Goal: Navigation & Orientation: Find specific page/section

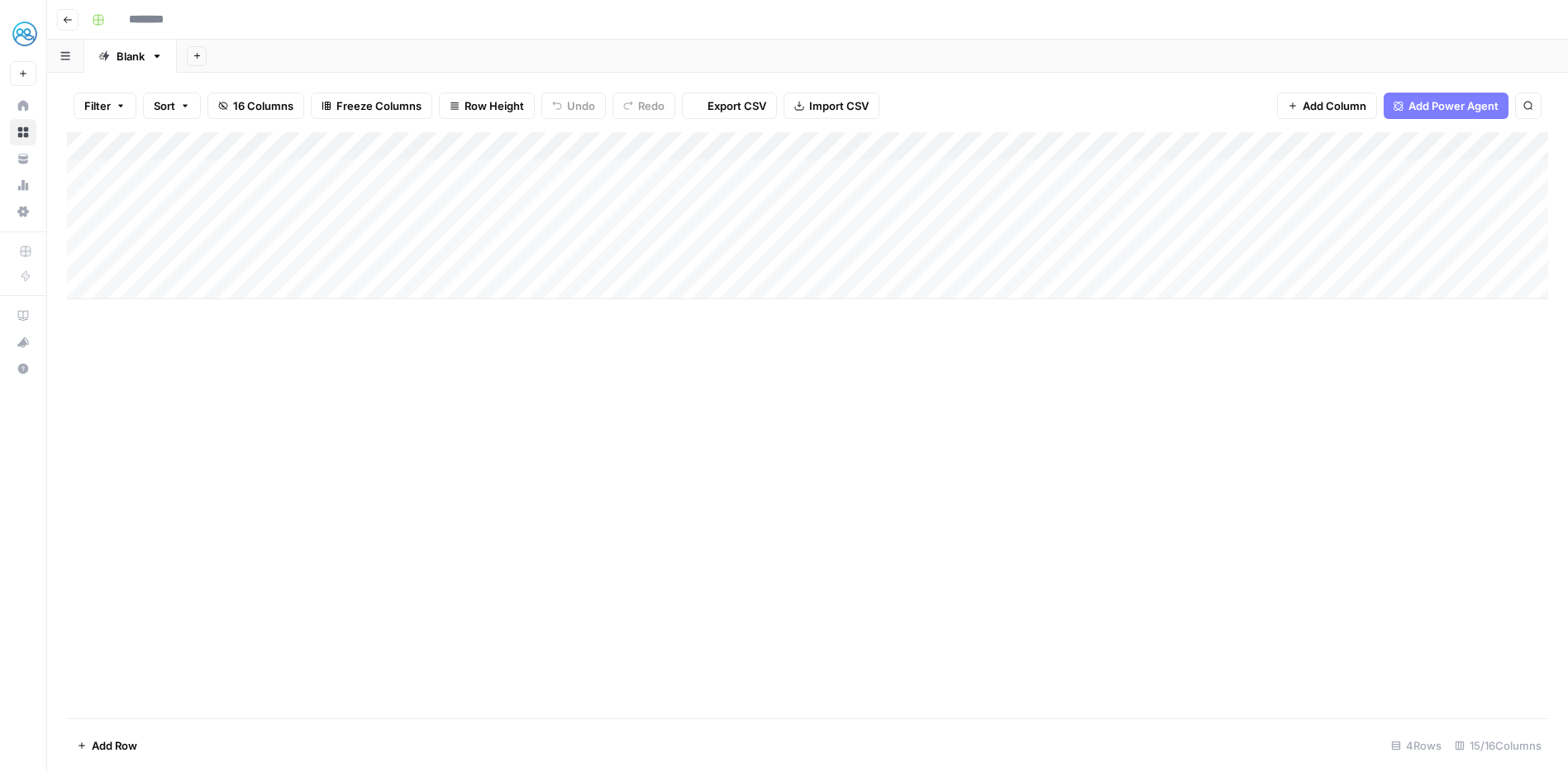
type input "****"
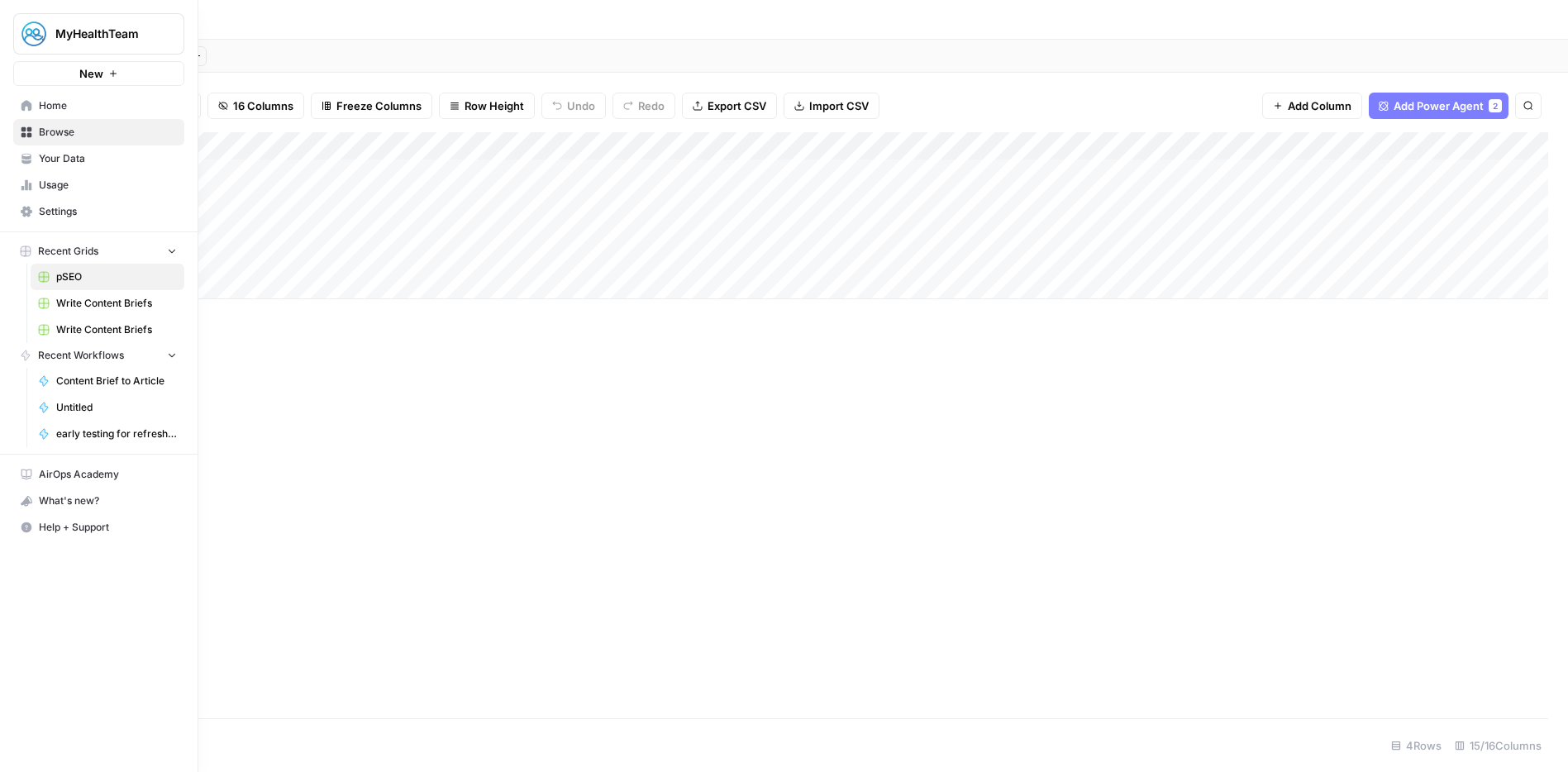
click at [56, 153] on span "Your Data" at bounding box center [108, 158] width 138 height 15
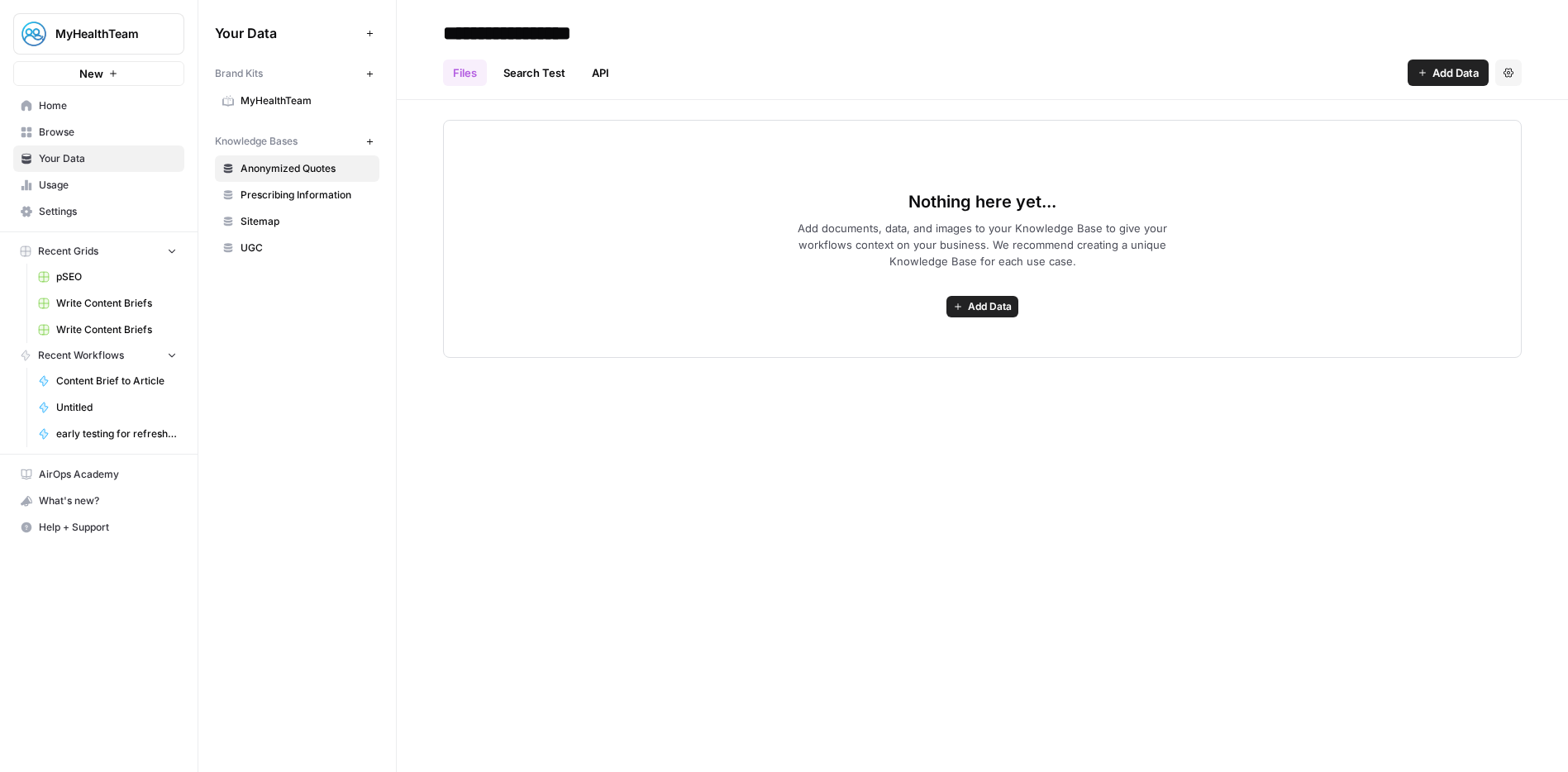
click at [311, 106] on span "MyHealthTeam" at bounding box center [307, 100] width 132 height 15
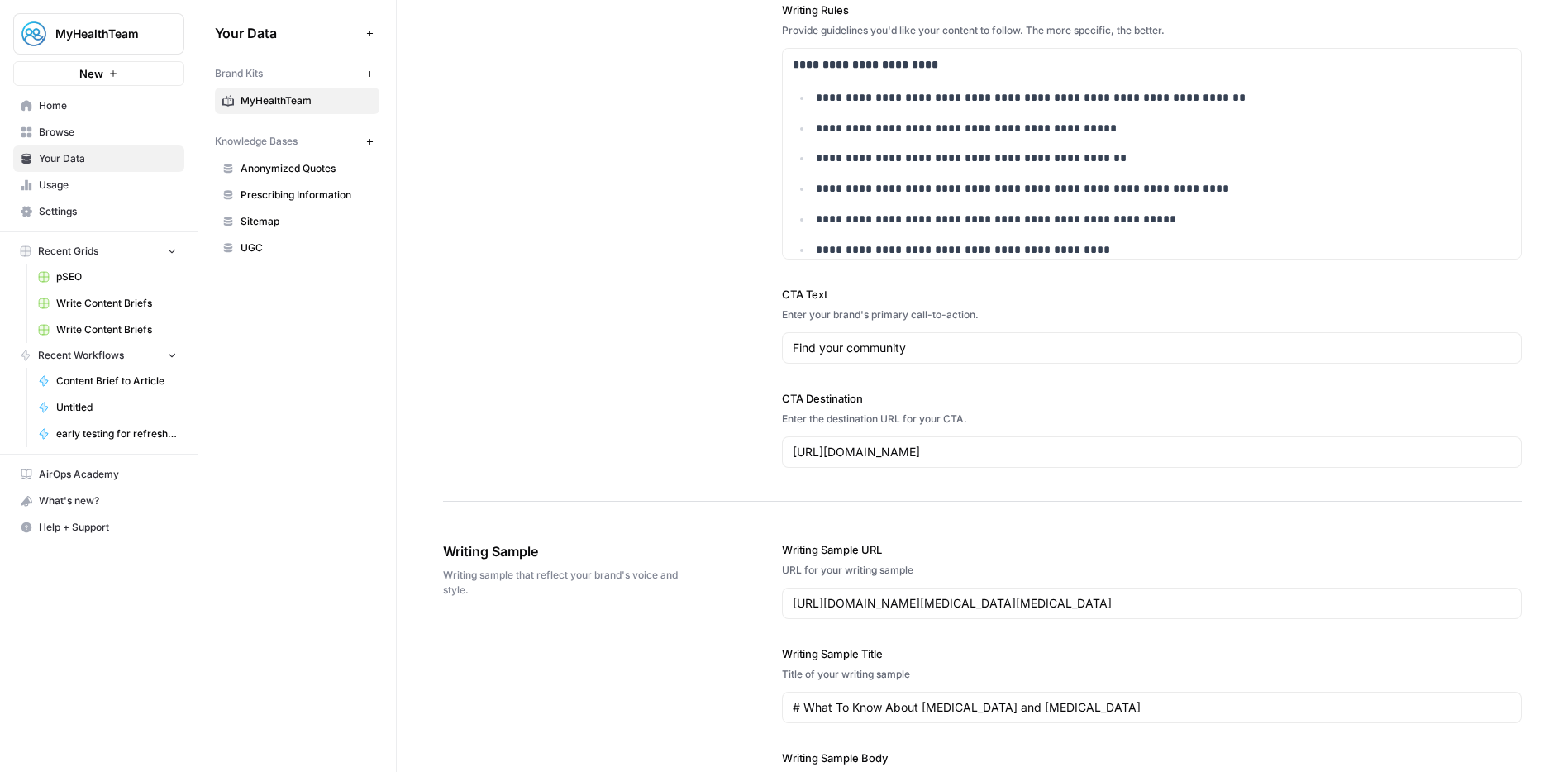
scroll to position [1566, 0]
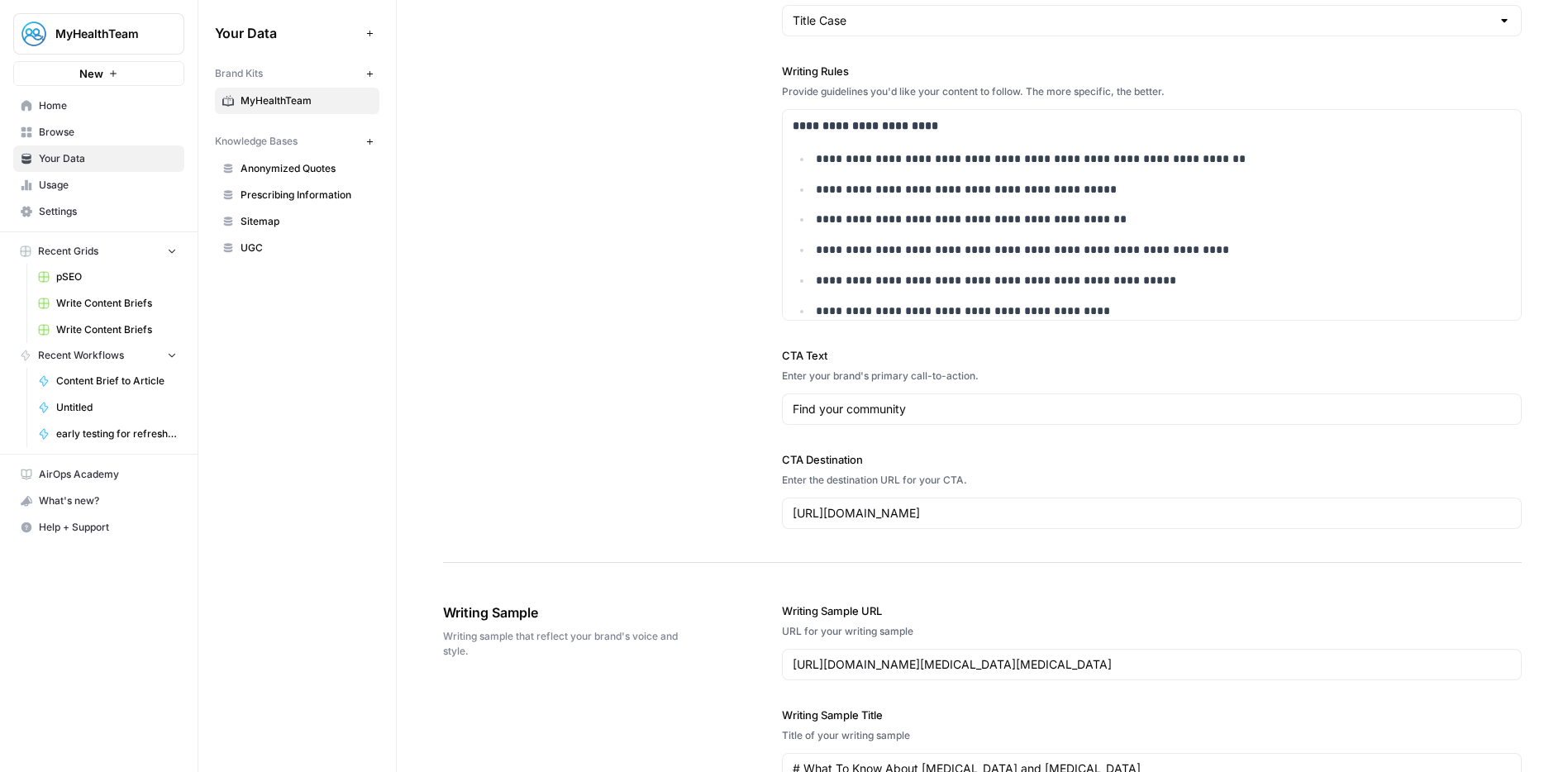
click at [1080, 522] on div "[URL][DOMAIN_NAME]" at bounding box center [1151, 513] width 739 height 31
click at [1006, 406] on input "Find your community" at bounding box center [1151, 409] width 719 height 17
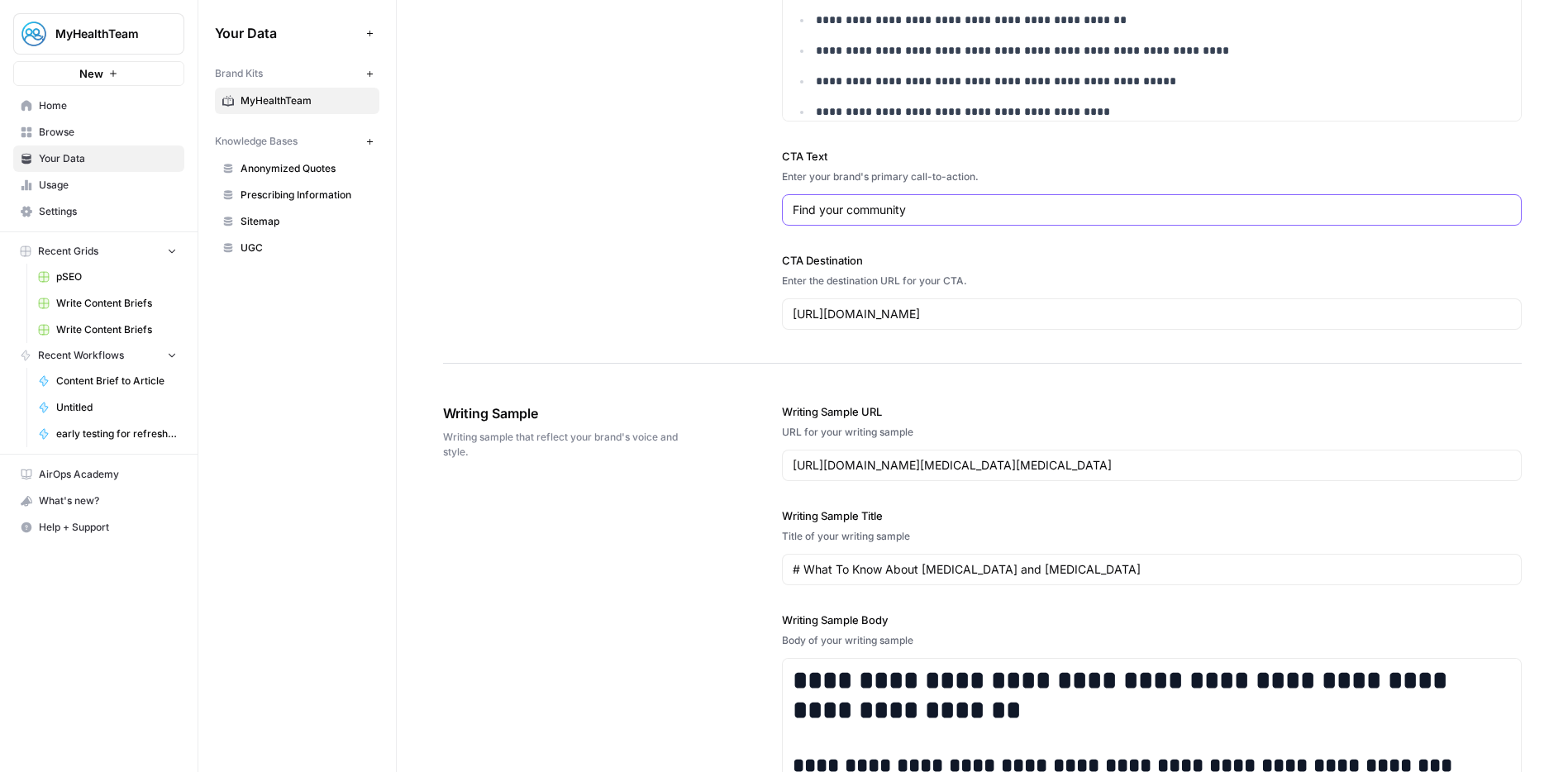
scroll to position [2414, 0]
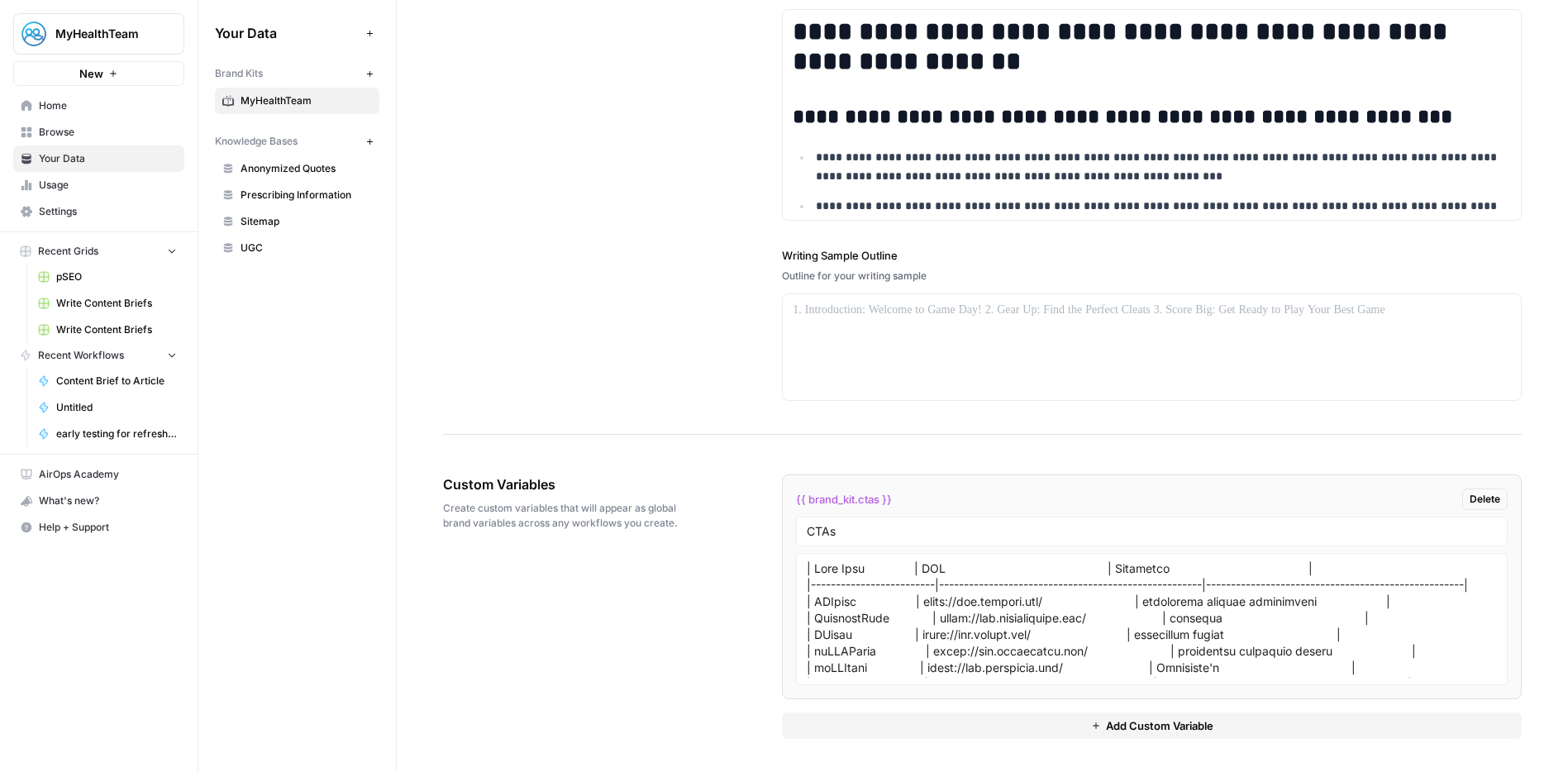
click at [838, 500] on span "{{ brand_kit.ctas }}" at bounding box center [844, 499] width 96 height 17
click at [855, 534] on input "CTAs" at bounding box center [1151, 531] width 690 height 15
click at [941, 635] on textarea at bounding box center [1151, 619] width 690 height 117
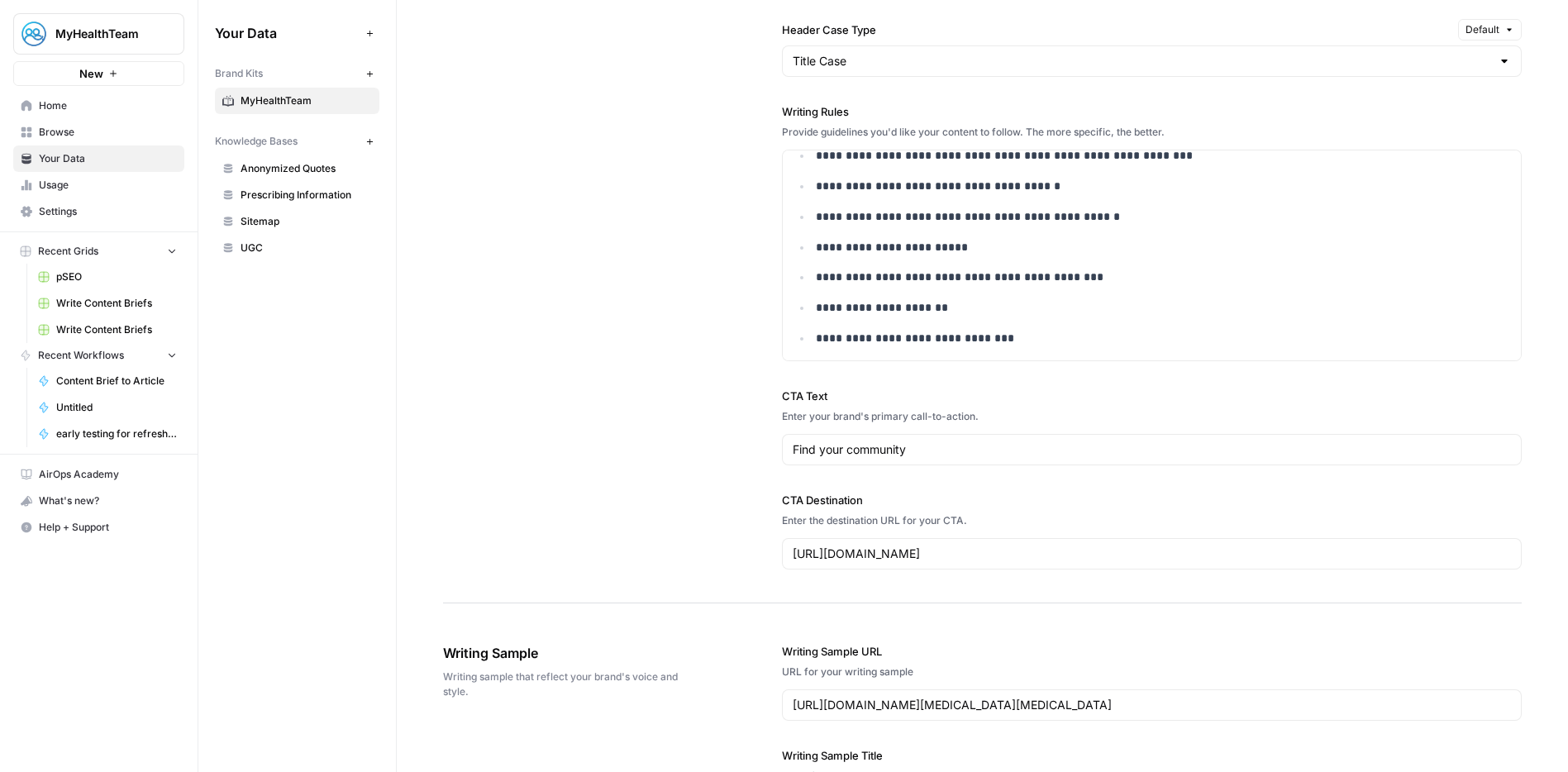
scroll to position [1526, 0]
click at [879, 422] on div "Enter your brand's primary call-to-action." at bounding box center [1151, 415] width 739 height 15
click at [838, 405] on div "CTA Text Enter your brand's primary call-to-action. Find your community" at bounding box center [1151, 425] width 739 height 78
click at [932, 444] on input "Find your community" at bounding box center [1151, 448] width 719 height 17
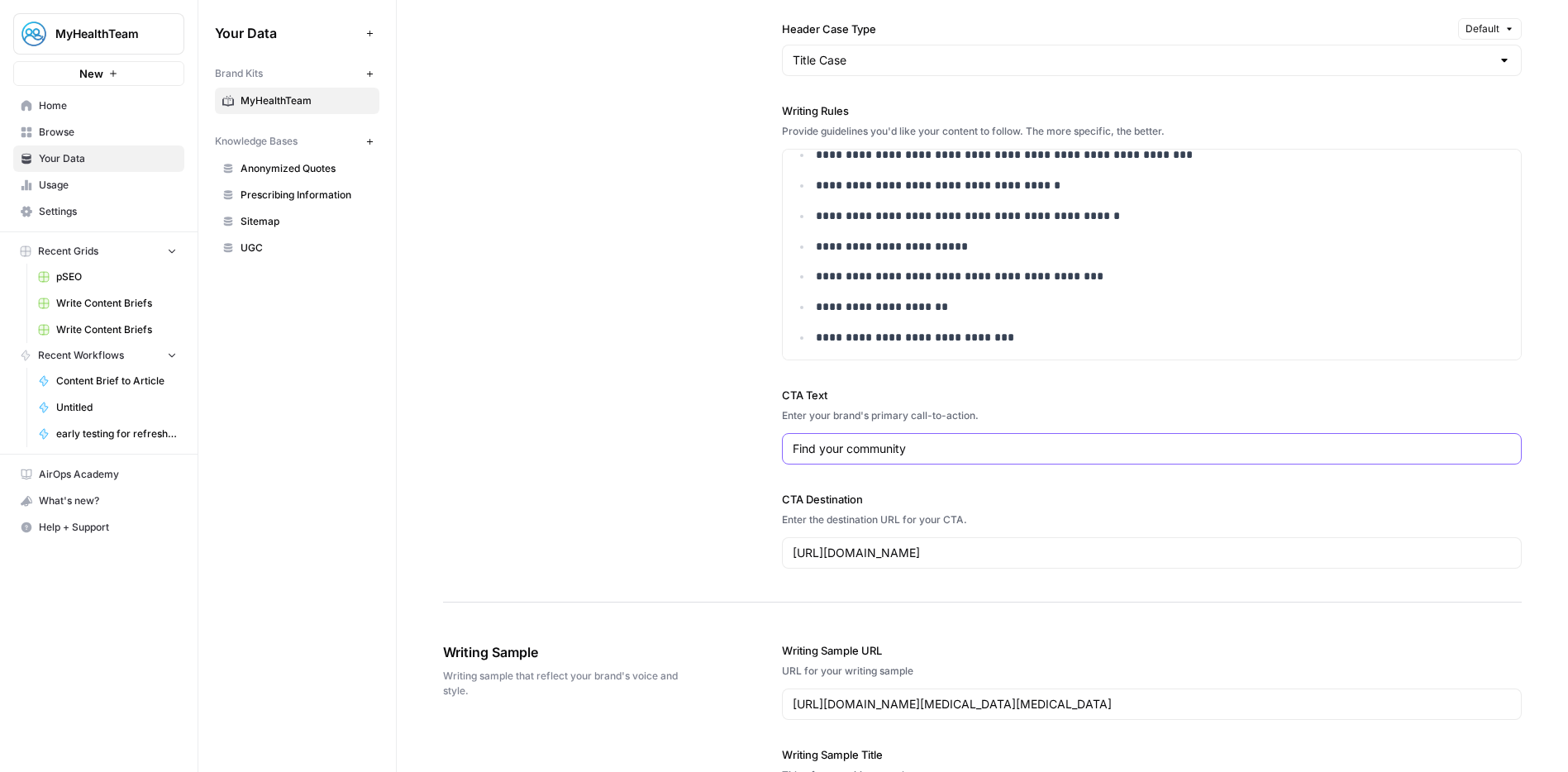
click at [932, 444] on input "Find your community" at bounding box center [1151, 448] width 719 height 17
click at [634, 385] on div "**********" at bounding box center [982, 10] width 1078 height 1186
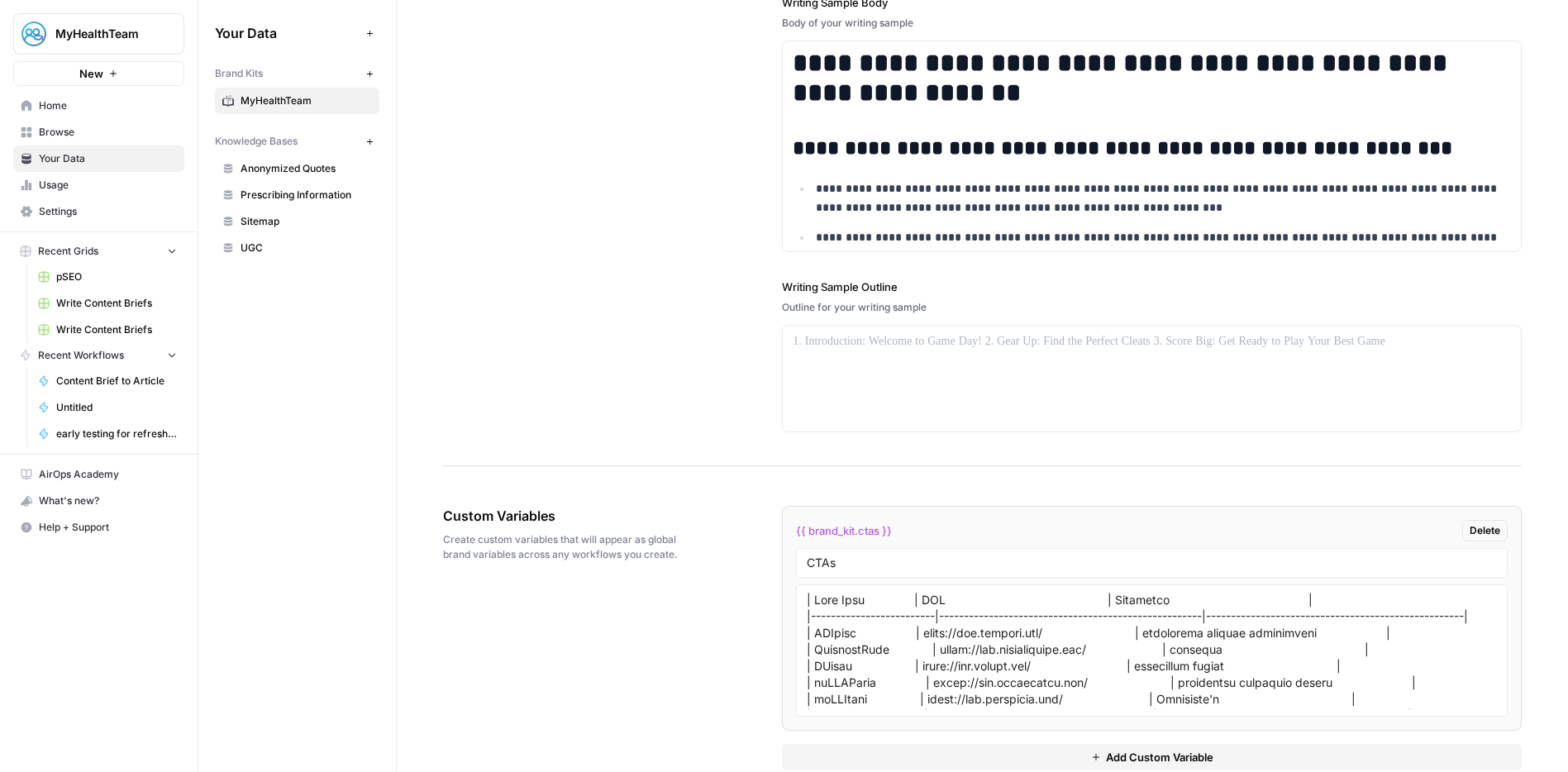
scroll to position [2414, 0]
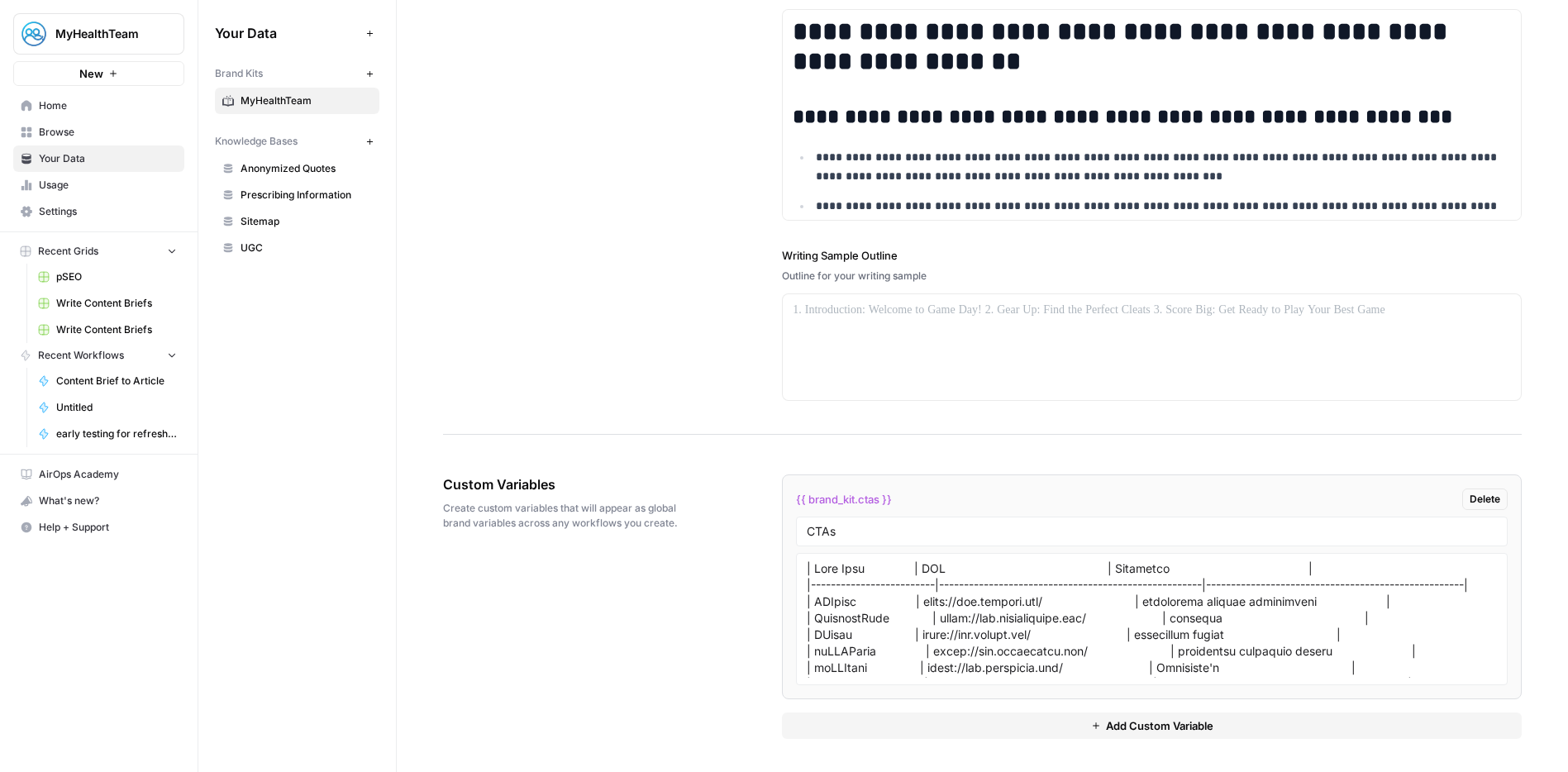
click at [54, 215] on span "Settings" at bounding box center [108, 211] width 138 height 15
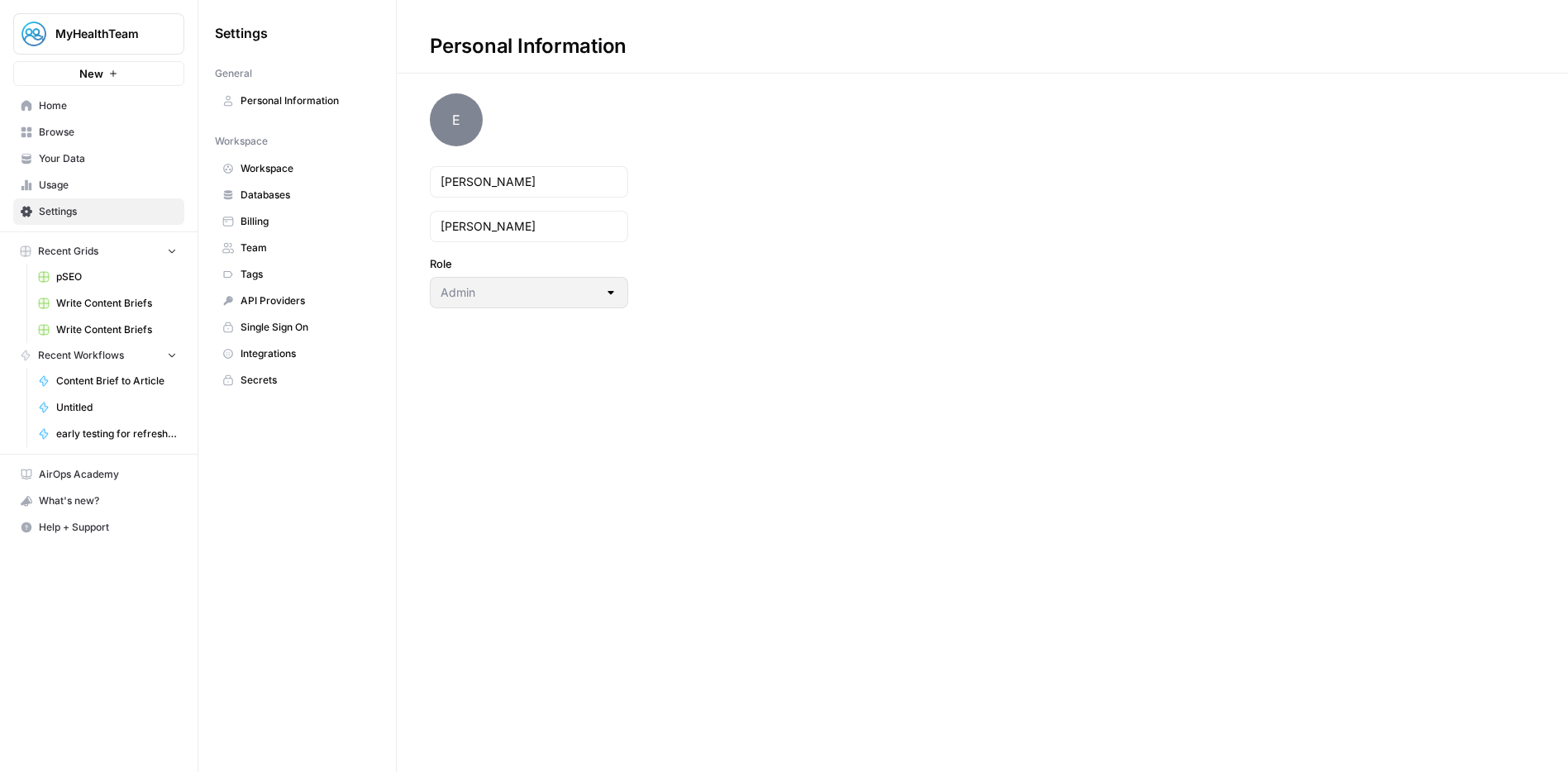
click at [278, 199] on span "Databases" at bounding box center [307, 195] width 132 height 15
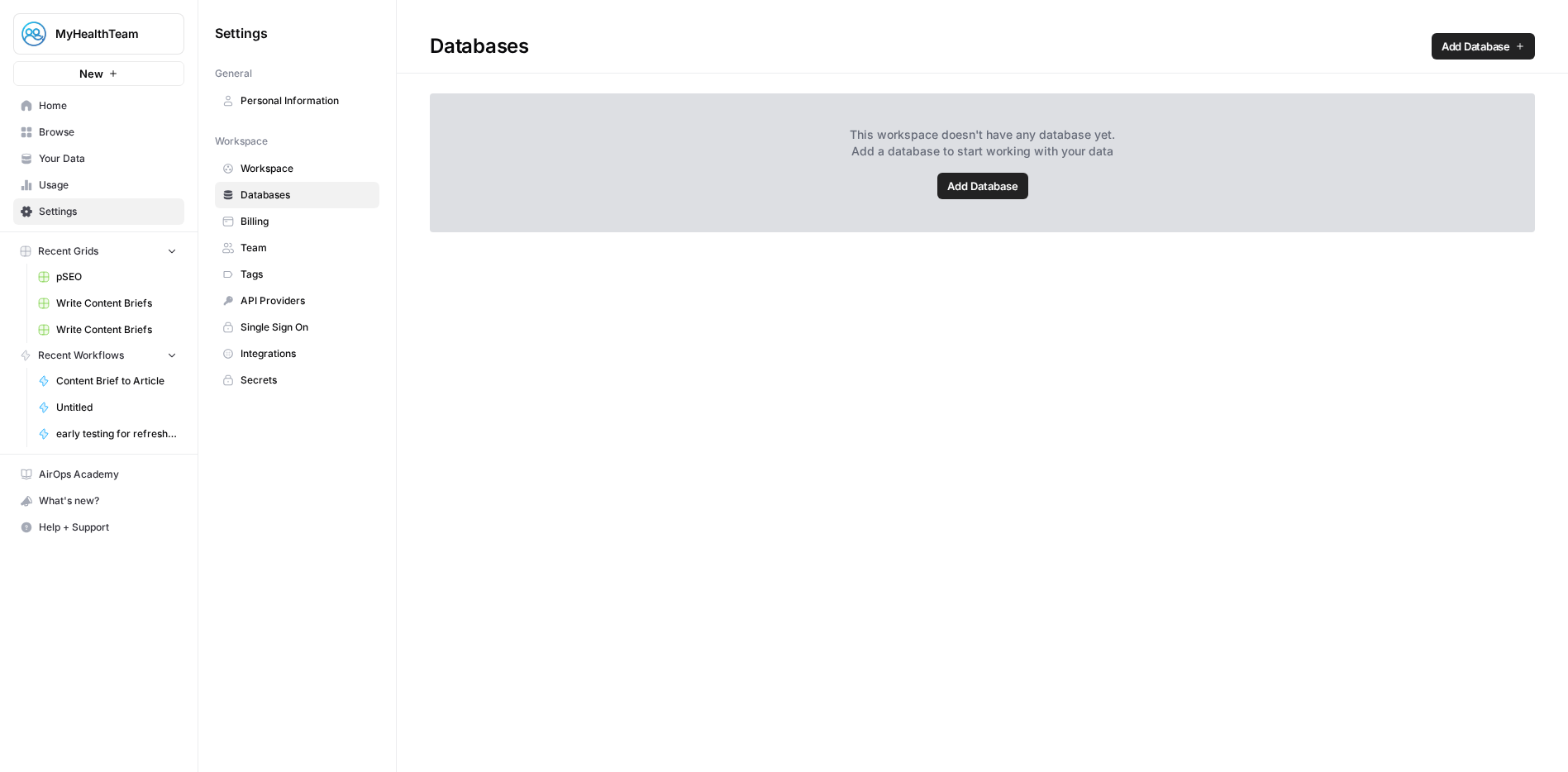
click at [50, 152] on span "Your Data" at bounding box center [108, 158] width 138 height 15
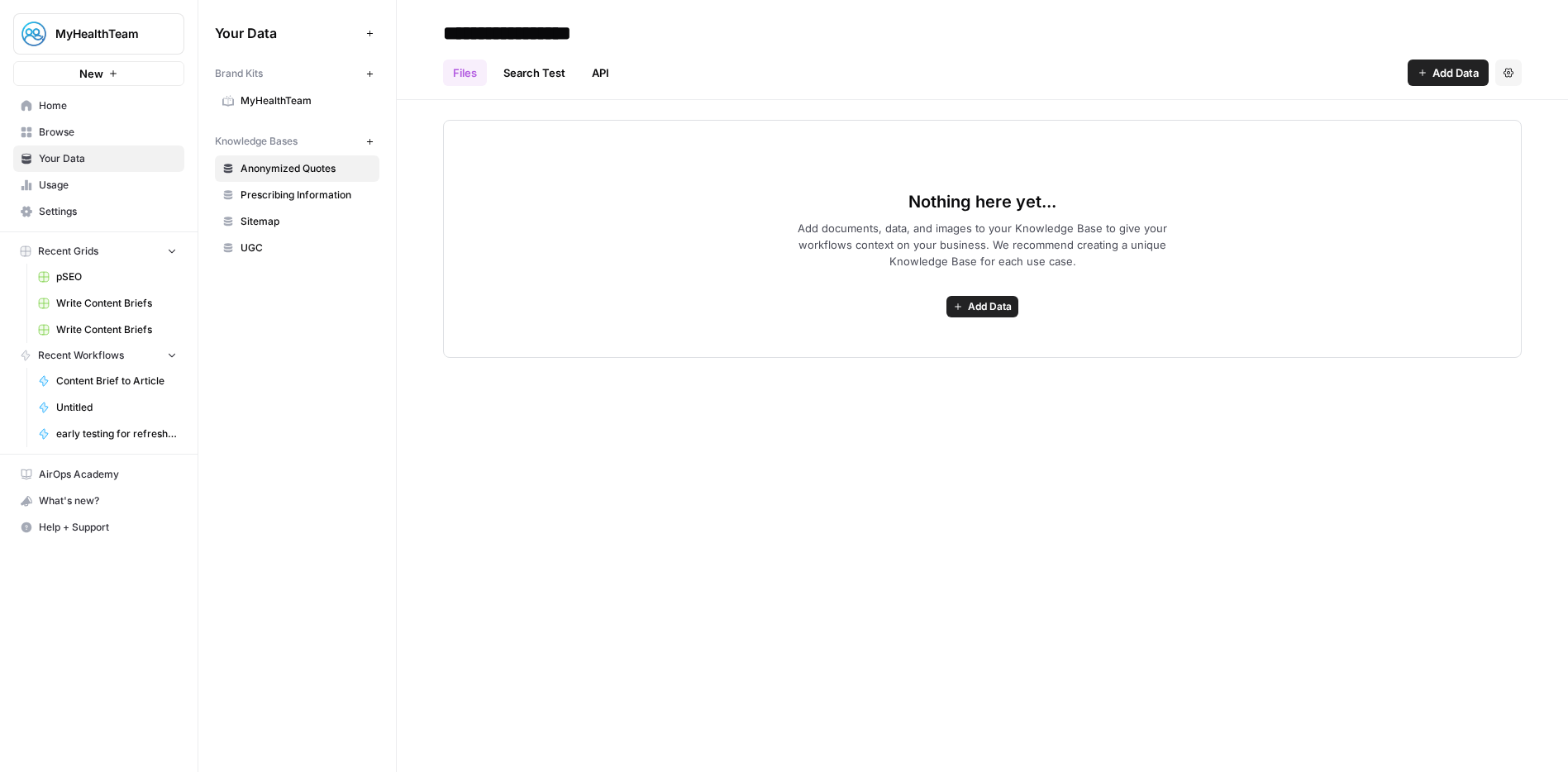
click at [286, 202] on span "Prescribing Information" at bounding box center [307, 195] width 132 height 15
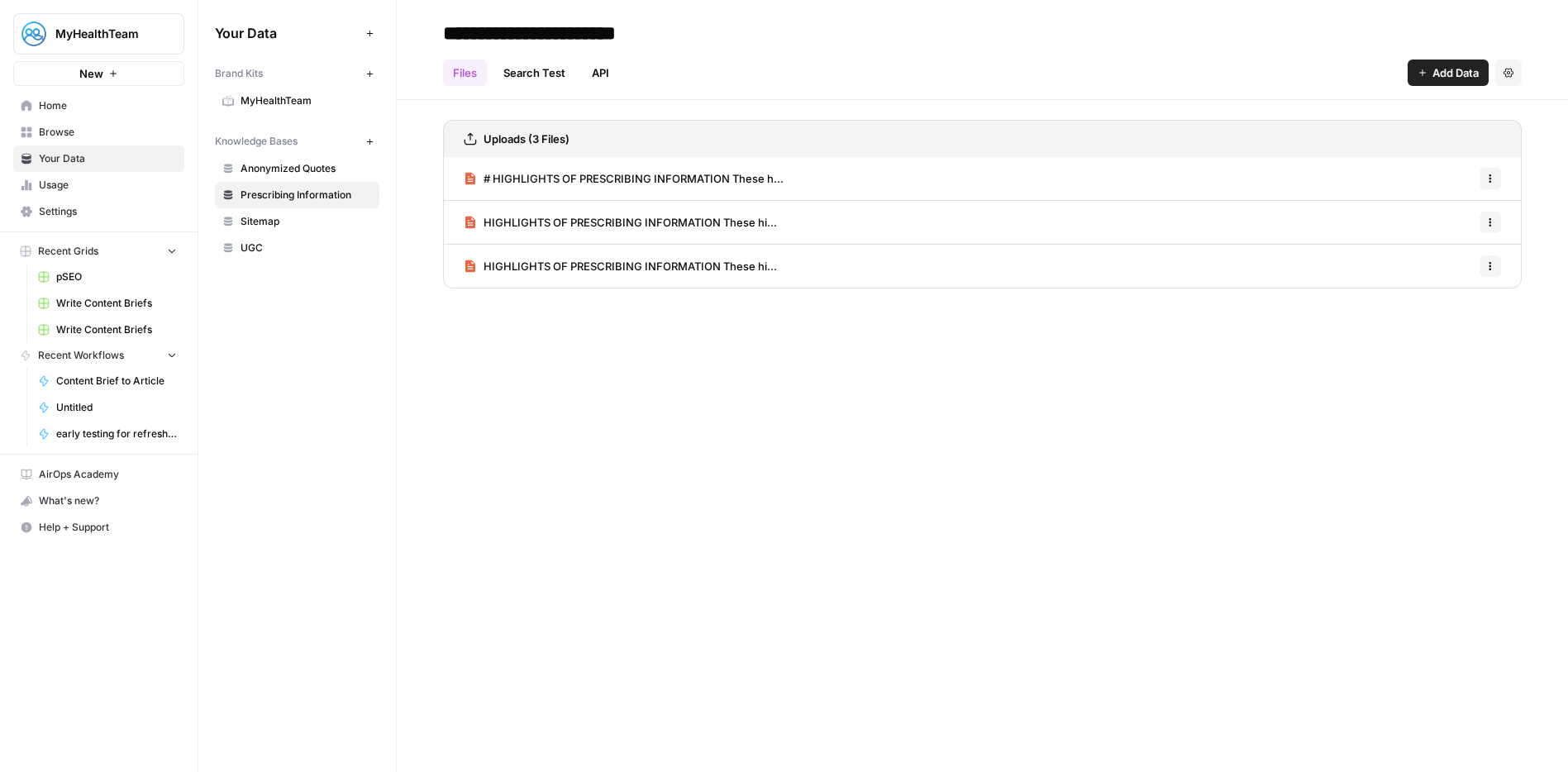
click at [65, 131] on span "Browse" at bounding box center [108, 132] width 138 height 15
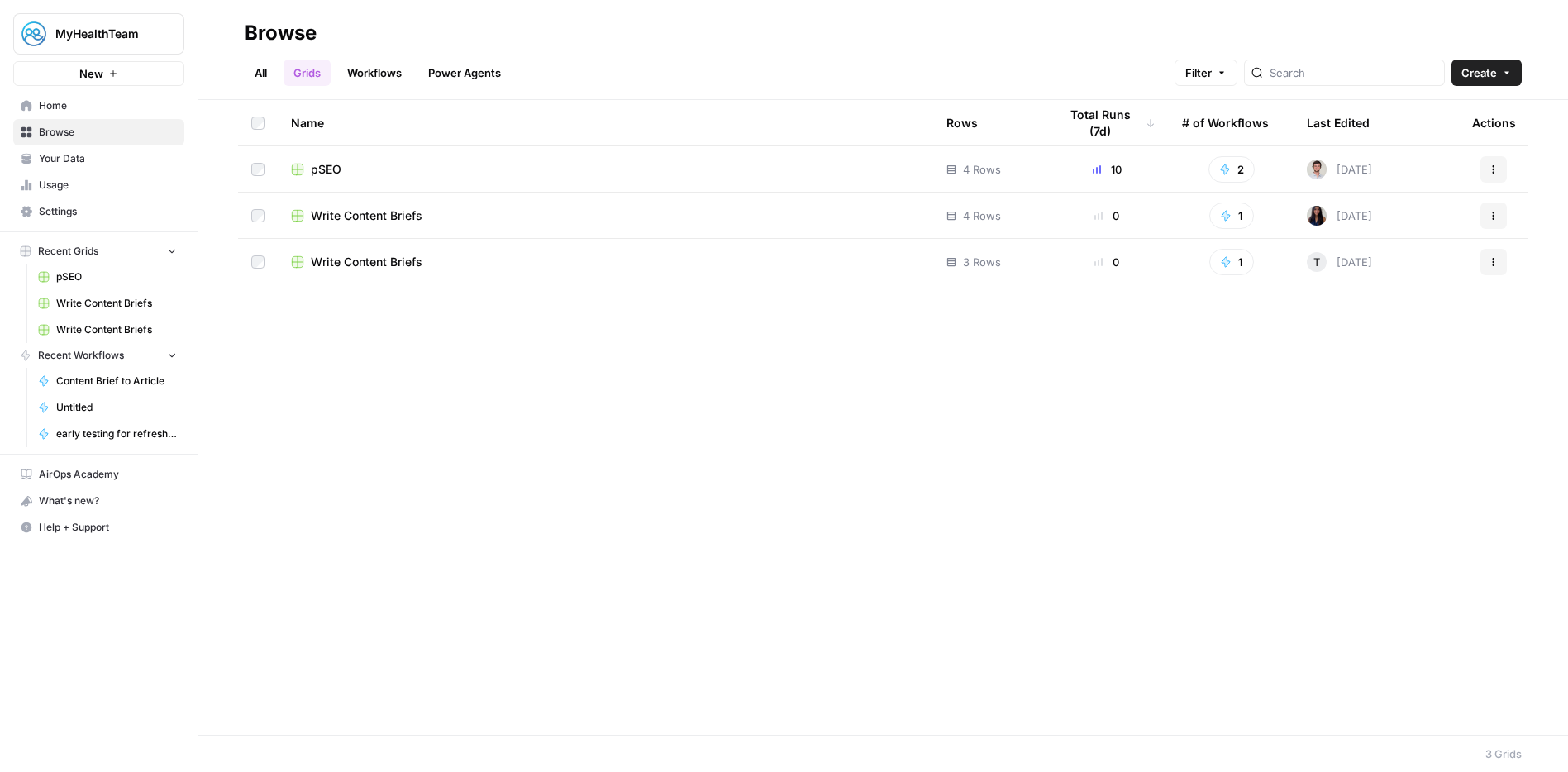
click at [65, 211] on span "Settings" at bounding box center [108, 211] width 138 height 15
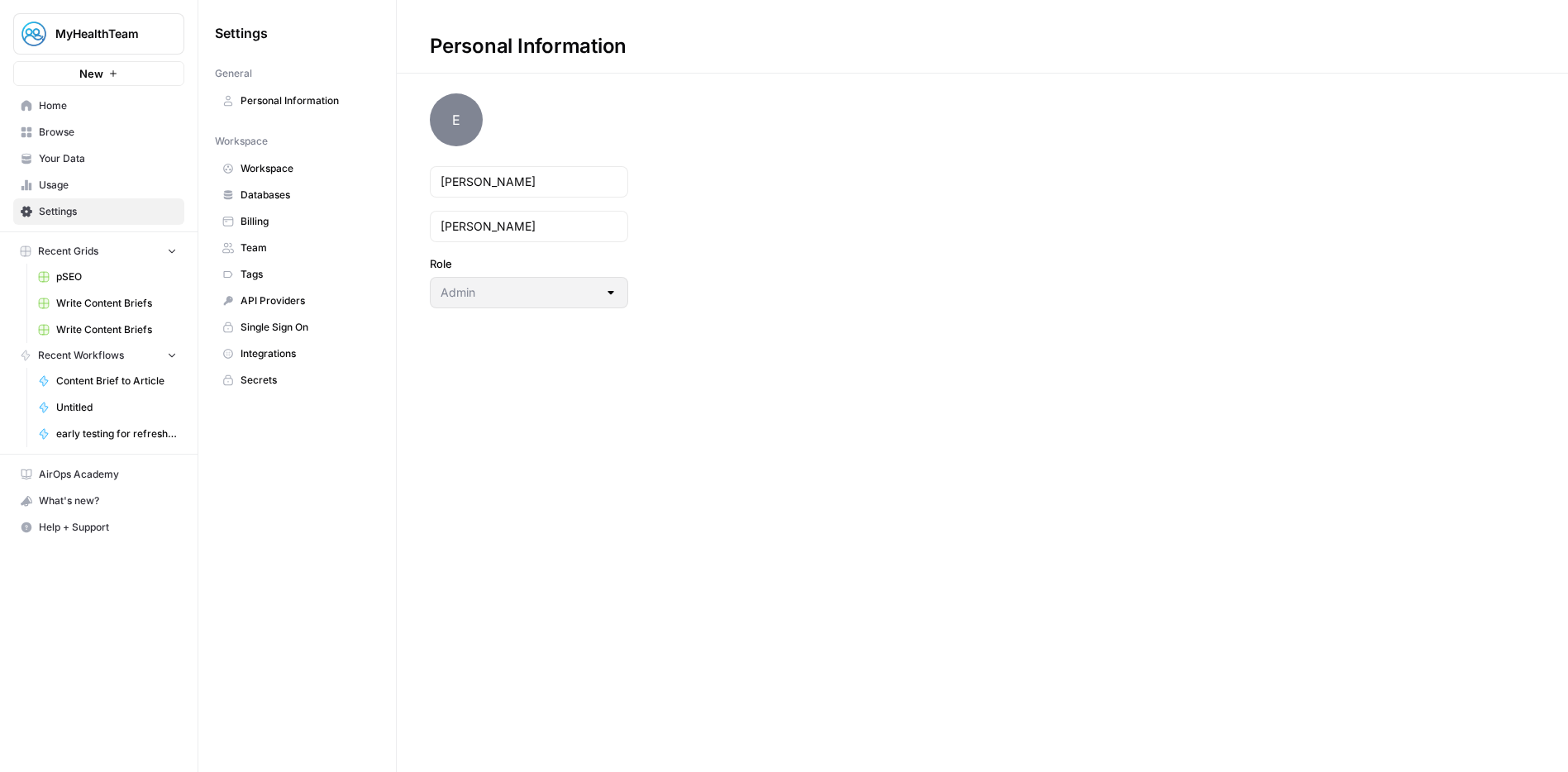
click at [67, 172] on link "Usage" at bounding box center [98, 185] width 171 height 27
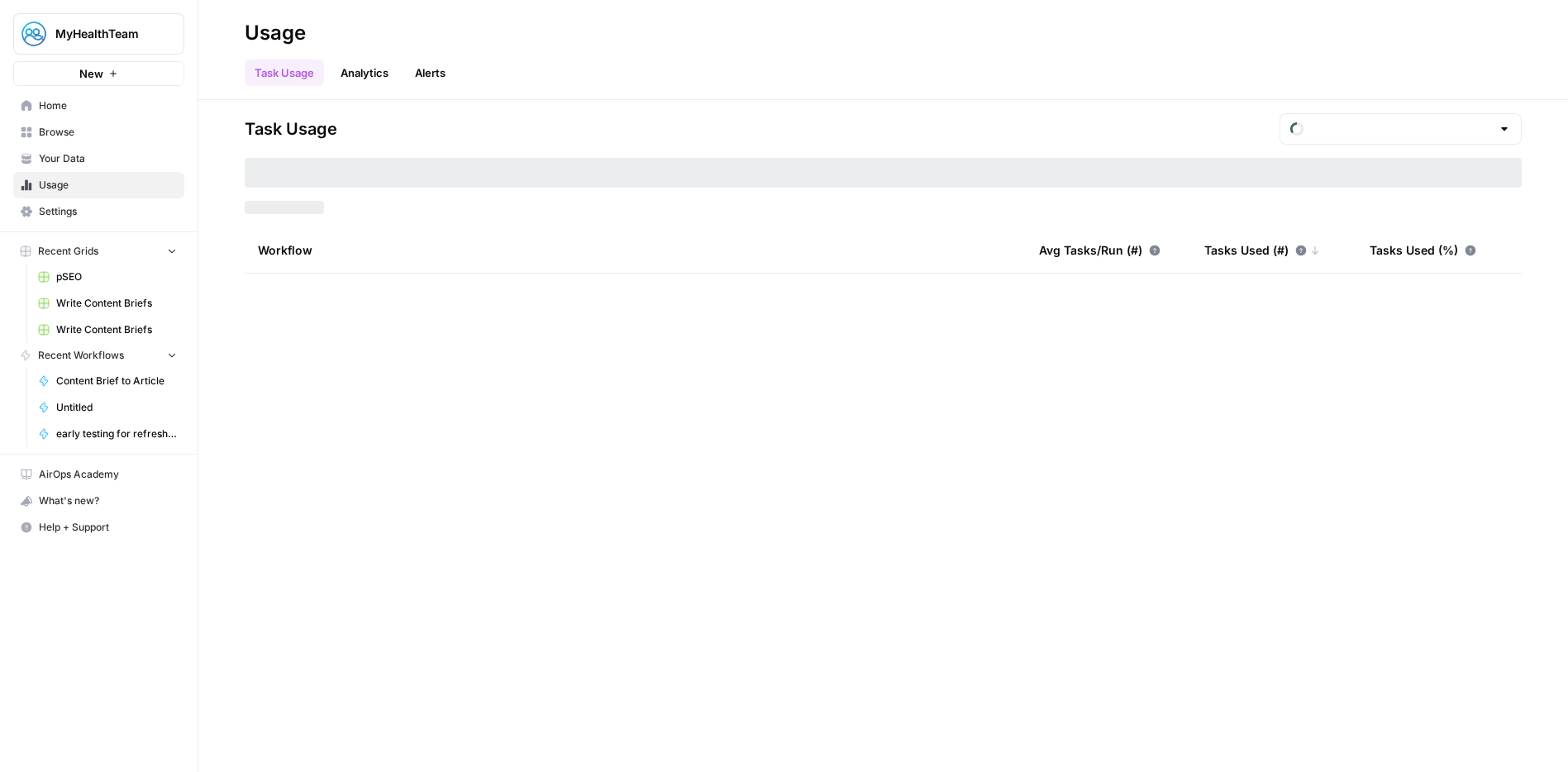
type input "August Tasks"
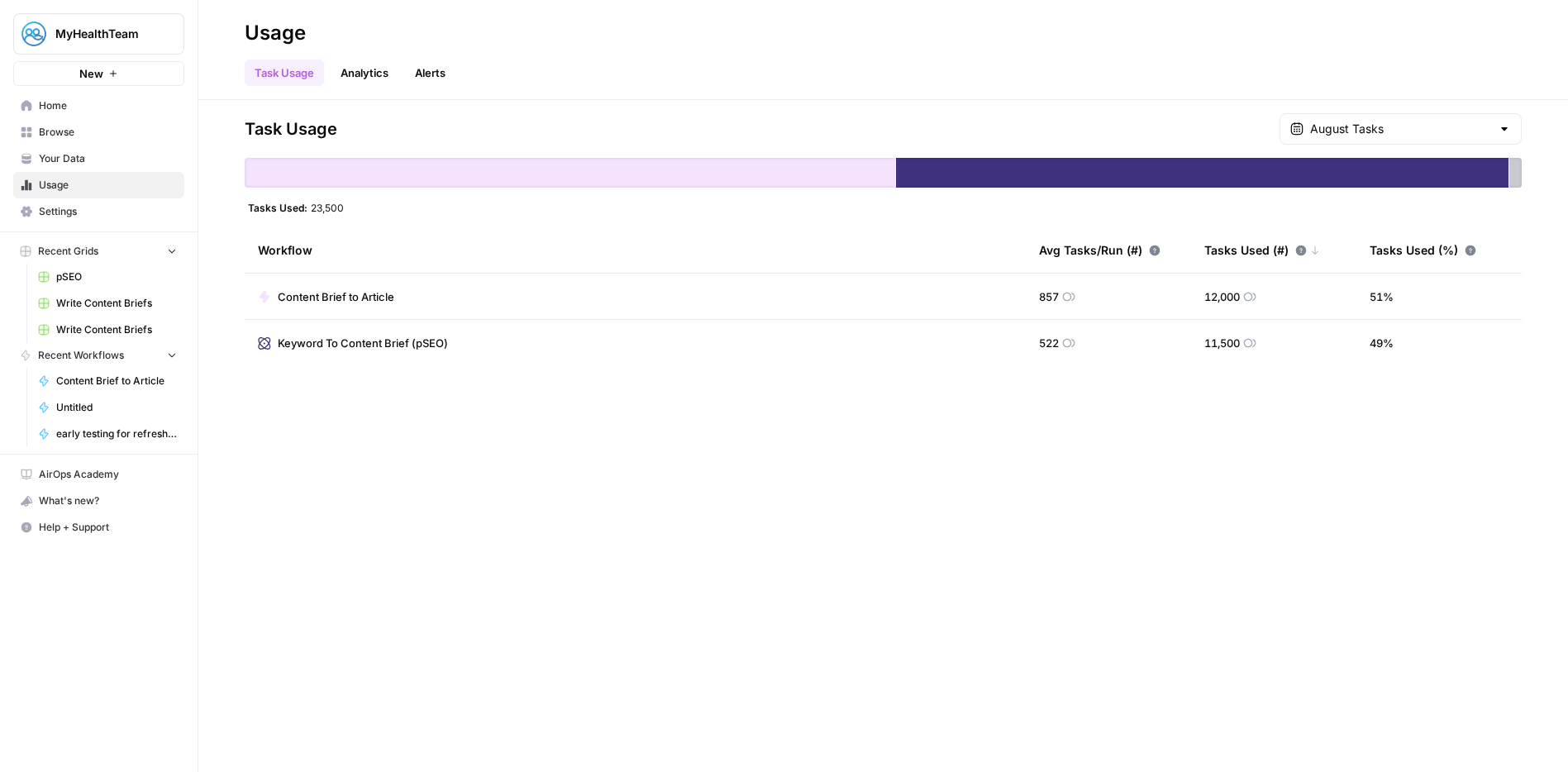
click at [69, 157] on span "Your Data" at bounding box center [108, 158] width 138 height 15
